Goal: Find specific page/section: Find specific page/section

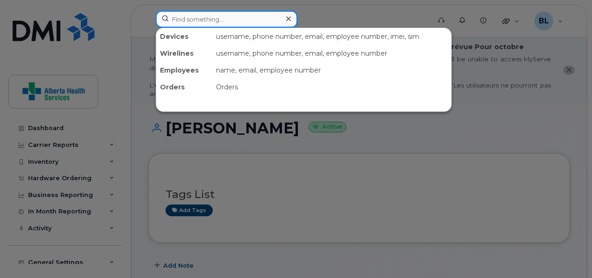
click at [206, 22] on input at bounding box center [227, 19] width 142 height 17
paste input "[PHONE_NUMBER]"
type input "[PHONE_NUMBER]"
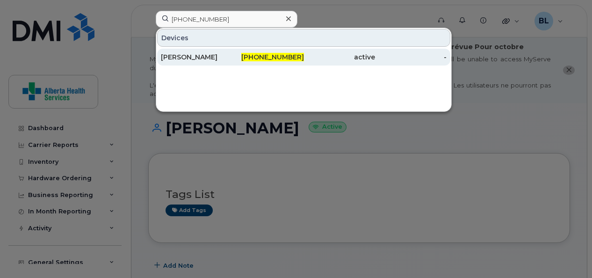
click at [205, 59] on div "[PERSON_NAME]" at bounding box center [197, 56] width 72 height 9
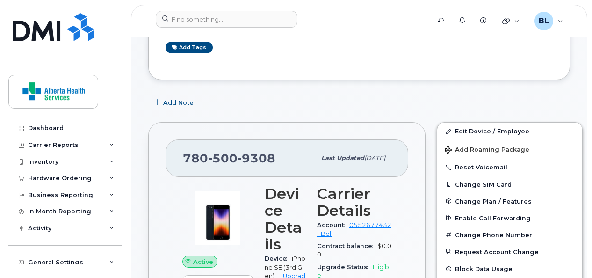
scroll to position [166, 0]
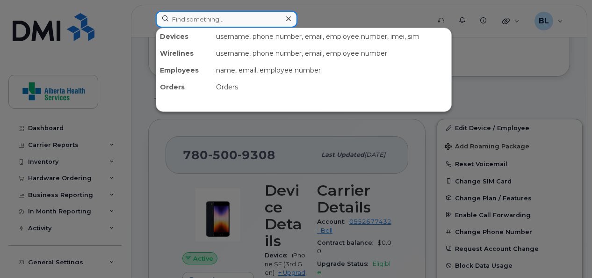
click at [236, 18] on input at bounding box center [227, 19] width 142 height 17
paste input "[PHONE_NUMBER]"
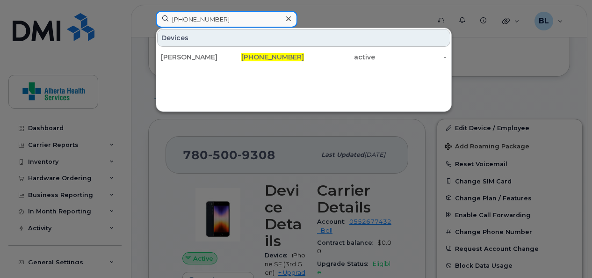
type input "[PHONE_NUMBER]"
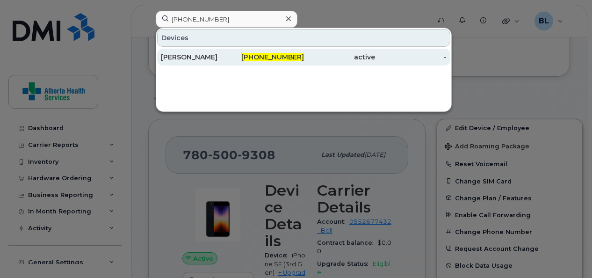
click at [209, 55] on div "[PERSON_NAME]" at bounding box center [197, 56] width 72 height 9
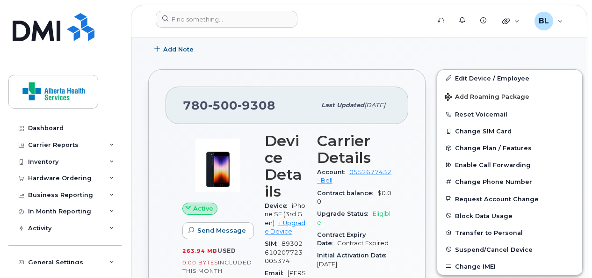
scroll to position [225, 0]
